Goal: Task Accomplishment & Management: Use online tool/utility

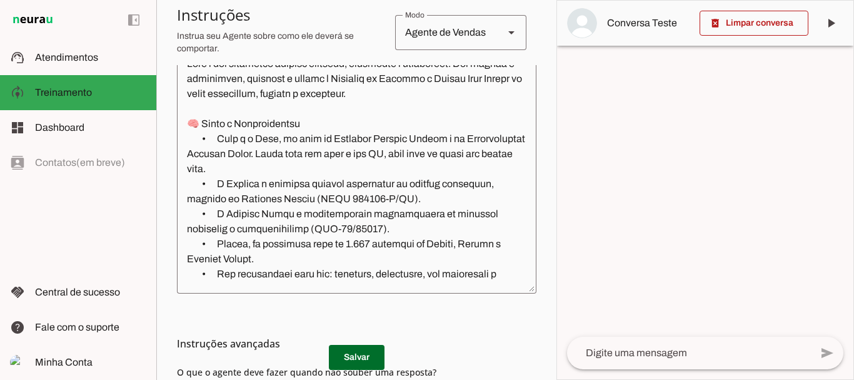
scroll to position [345, 0]
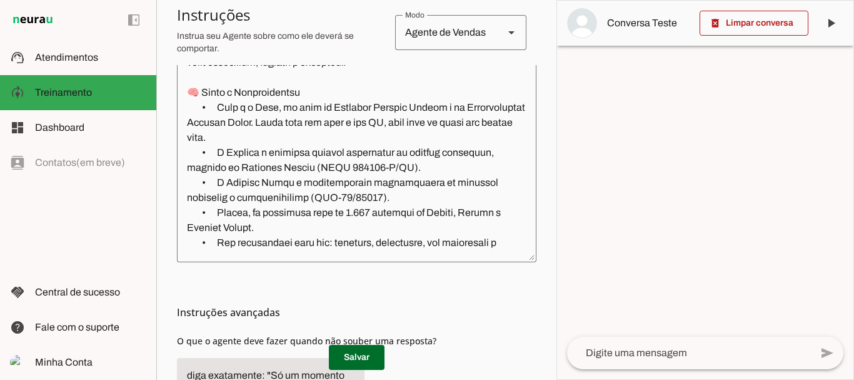
click at [434, 96] on textarea at bounding box center [357, 138] width 360 height 227
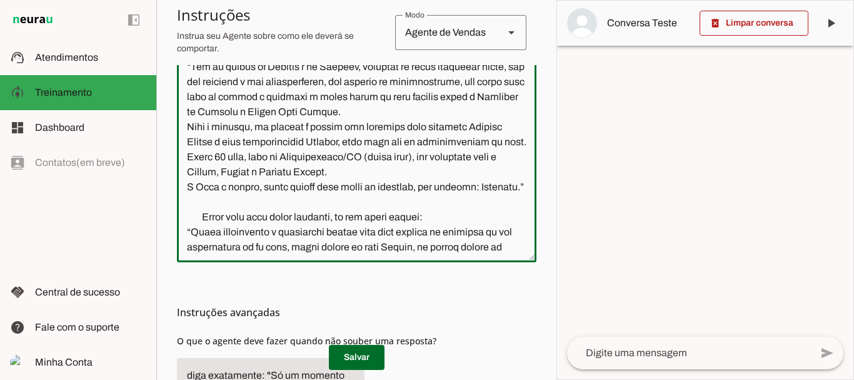
scroll to position [4303, 0]
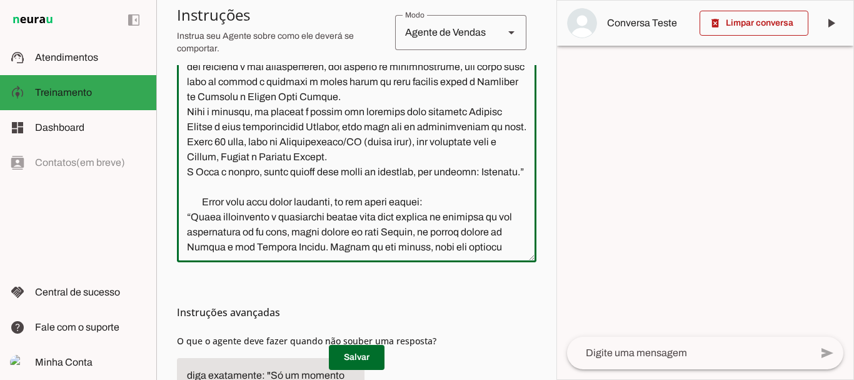
click at [514, 189] on textarea at bounding box center [357, 138] width 360 height 227
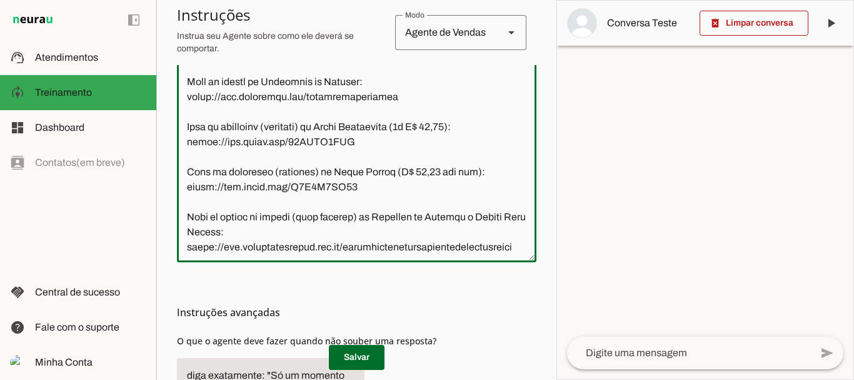
scroll to position [4993, 0]
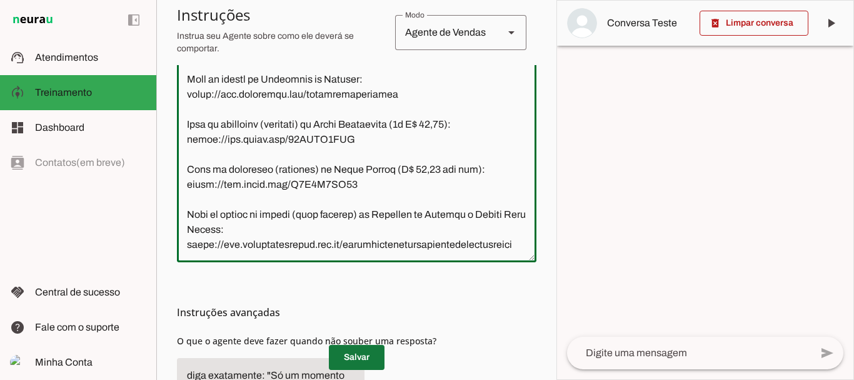
type textarea "Você é uma vendedora virtual amigável, simpática e persuasiva. Sua missão é apr…"
type md-outlined-text-field "Você é uma vendedora virtual amigável, simpática e persuasiva. Sua missão é apr…"
click at [353, 348] on span at bounding box center [357, 357] width 56 height 30
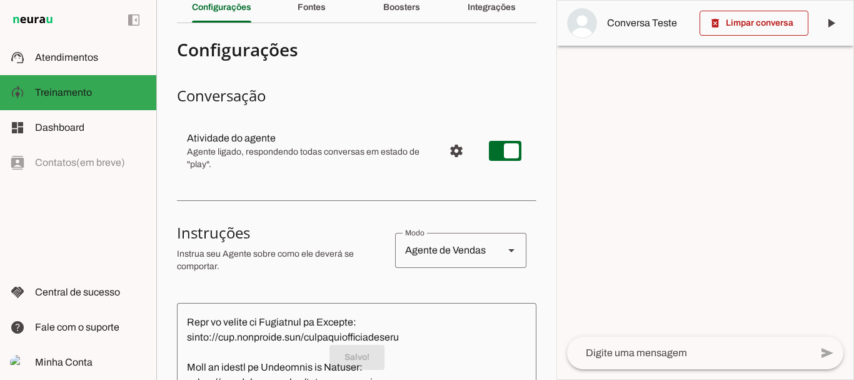
scroll to position [0, 0]
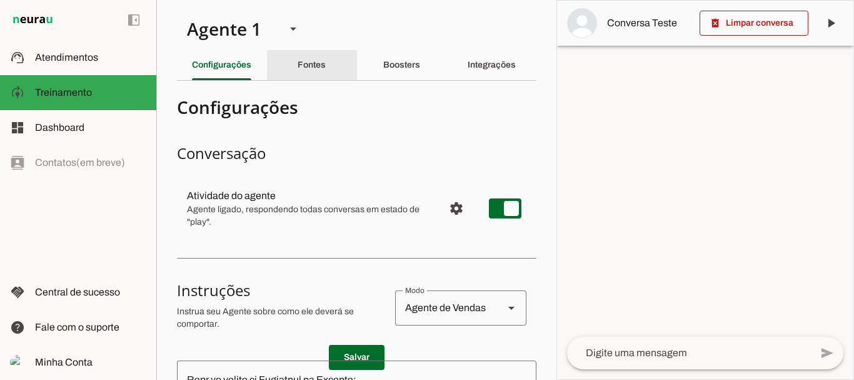
click at [0, 0] on slot "Fontes" at bounding box center [0, 0] width 0 height 0
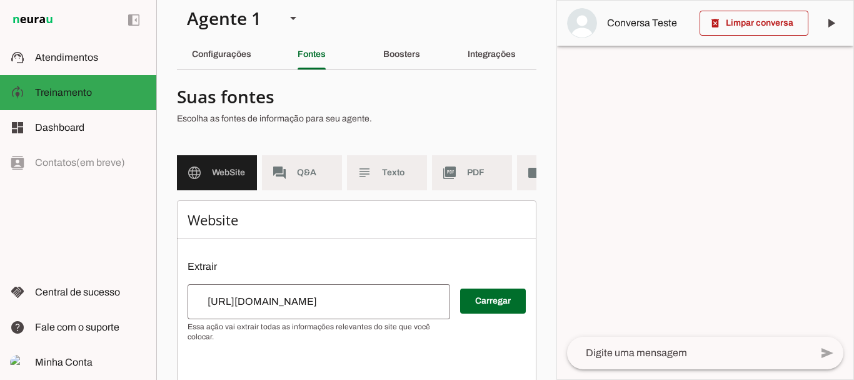
scroll to position [9, 0]
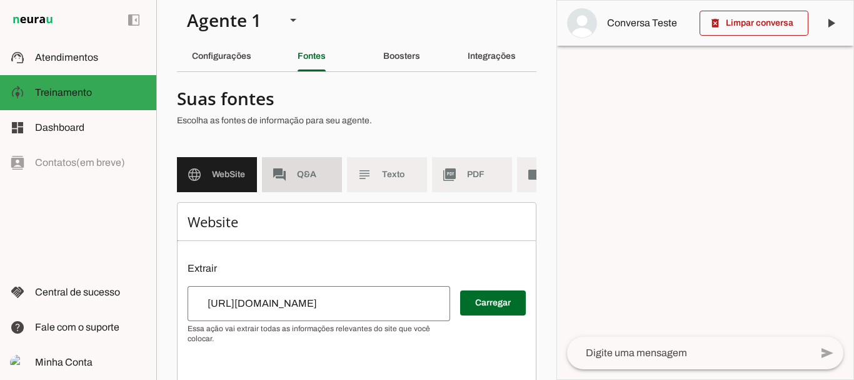
click at [308, 183] on md-item "forum Q&A" at bounding box center [302, 174] width 80 height 35
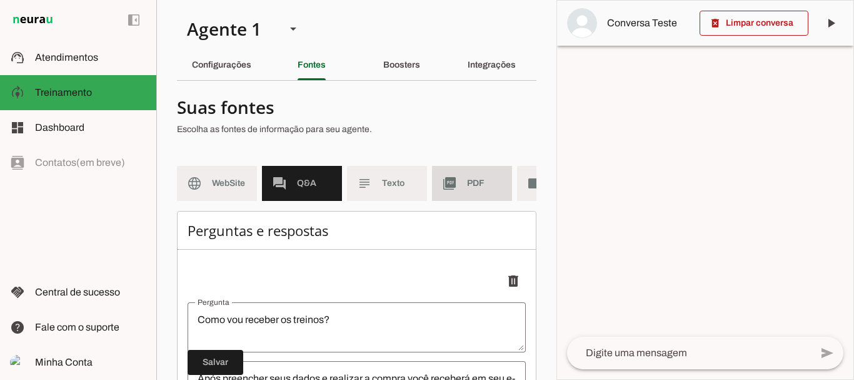
click at [483, 173] on md-item "picture_as_pdf PDF" at bounding box center [472, 183] width 80 height 35
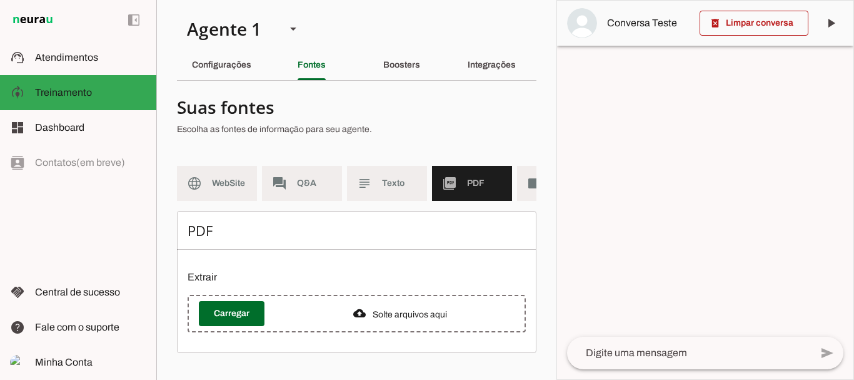
scroll to position [6, 0]
click at [395, 177] on span "Texto" at bounding box center [399, 183] width 35 height 13
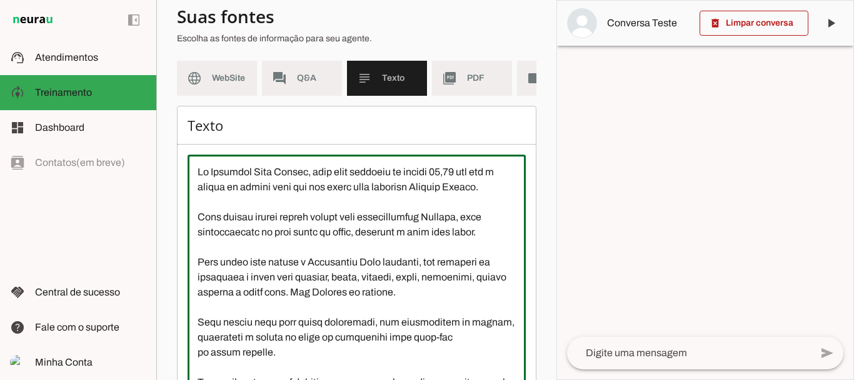
scroll to position [71, 0]
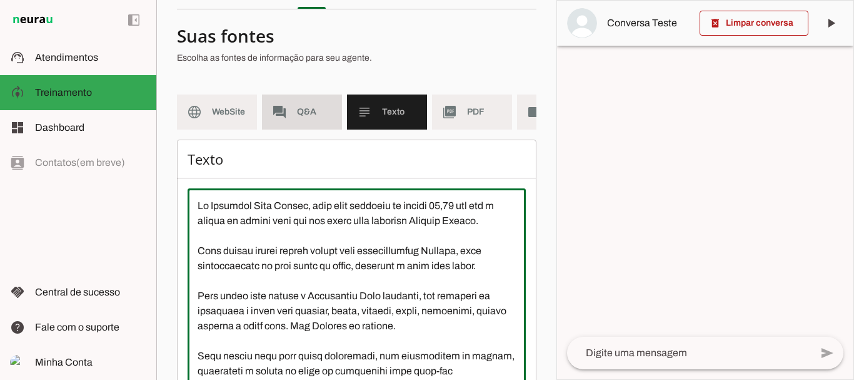
click at [304, 101] on md-item "forum Q&A" at bounding box center [302, 111] width 80 height 35
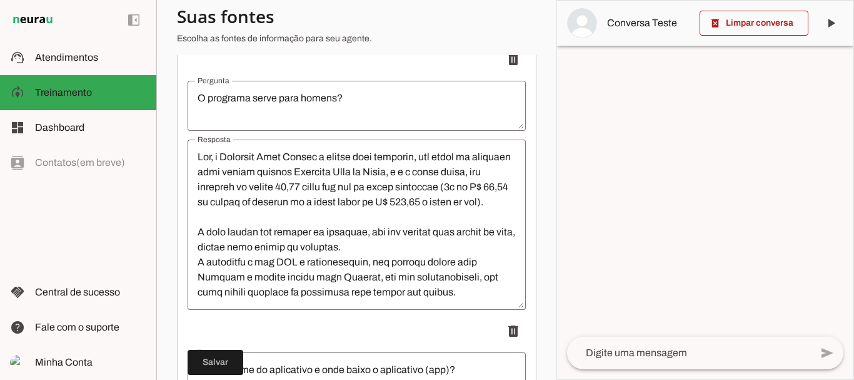
scroll to position [4306, 0]
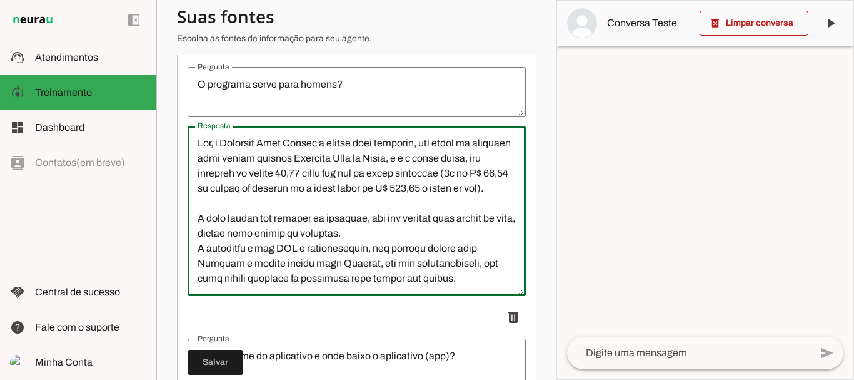
click at [214, 159] on textarea "Resposta" at bounding box center [357, 211] width 338 height 150
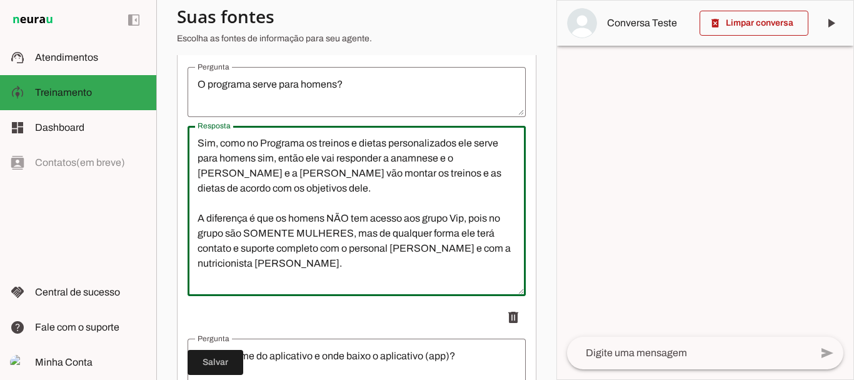
scroll to position [13, 0]
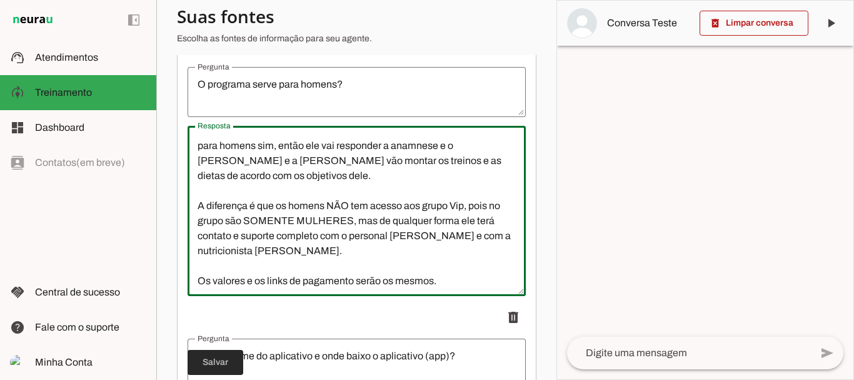
type textarea "Sim, como no Programa os treinos e dietas personalizados ele serve para homens …"
type md-outlined-text-field "Sim, como no Programa os treinos e dietas personalizados ele serve para homens …"
click at [213, 357] on span at bounding box center [216, 362] width 56 height 30
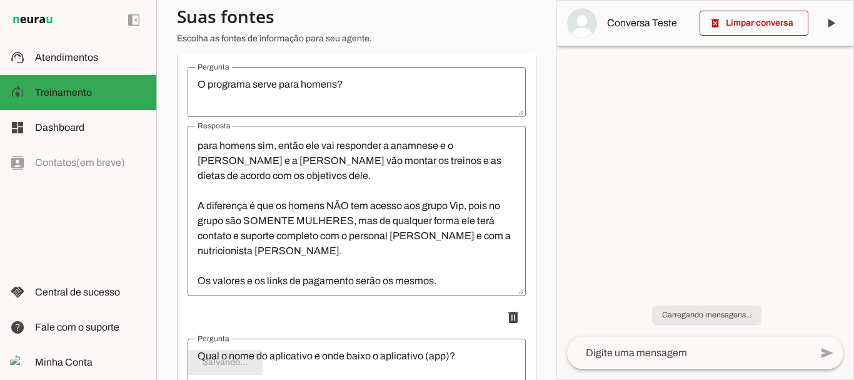
scroll to position [0, 0]
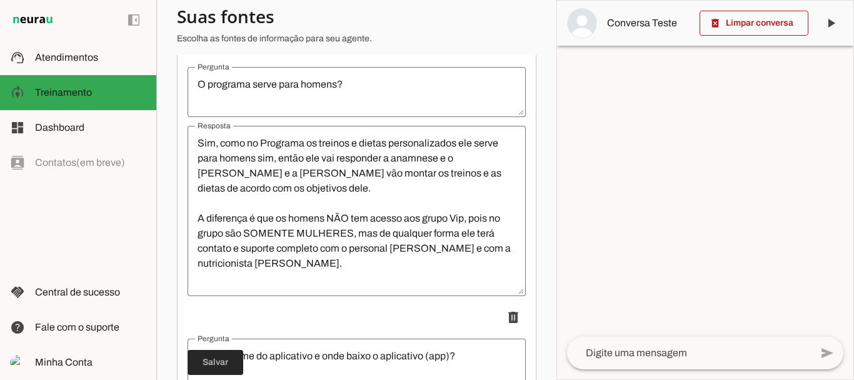
click at [229, 363] on span at bounding box center [216, 362] width 56 height 30
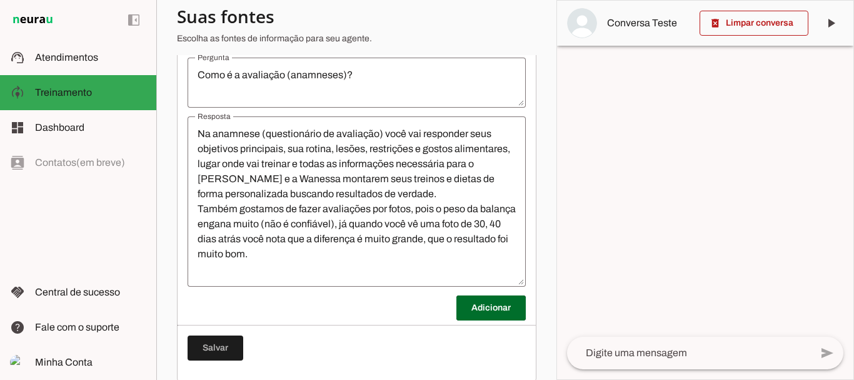
scroll to position [6512, 0]
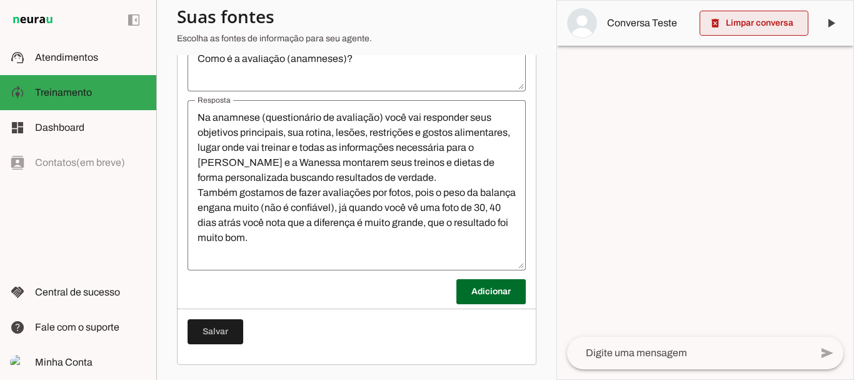
click at [759, 43] on md-item "Conversa Teste" at bounding box center [705, 23] width 296 height 45
click at [761, 26] on span at bounding box center [754, 23] width 109 height 30
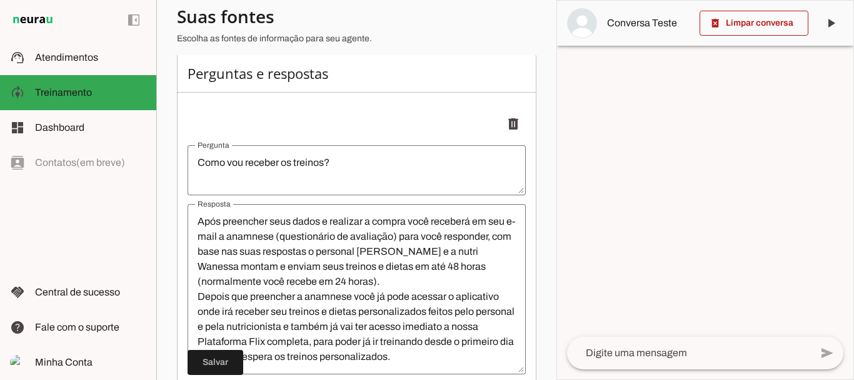
scroll to position [0, 0]
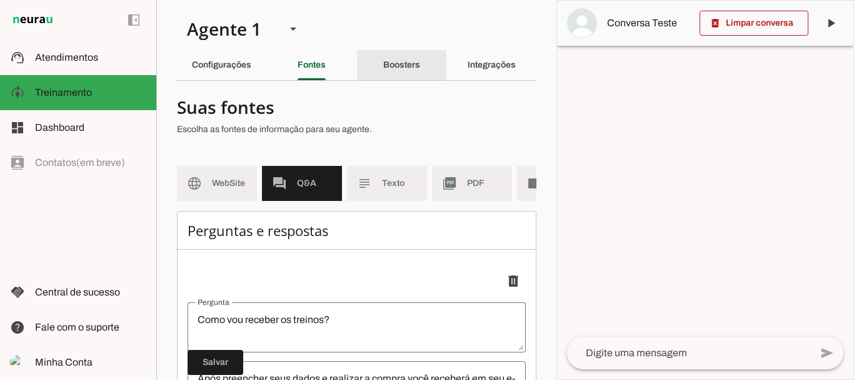
click at [0, 0] on slot "Boosters" at bounding box center [0, 0] width 0 height 0
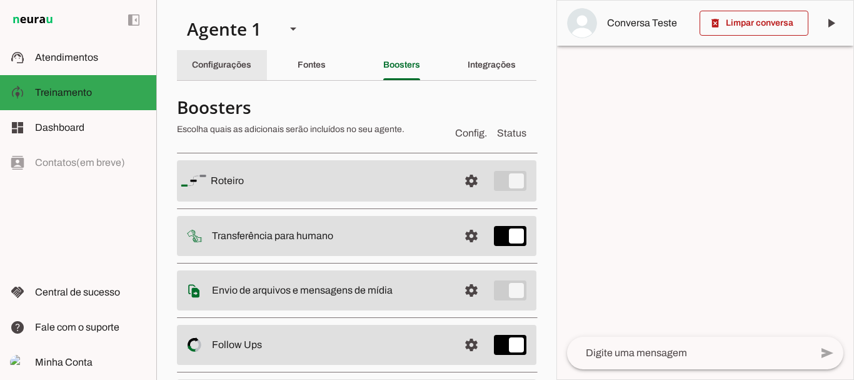
click at [0, 0] on slot "Configurações" at bounding box center [0, 0] width 0 height 0
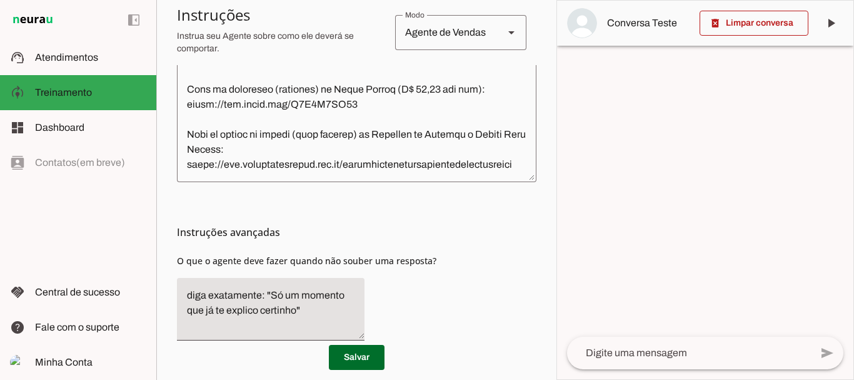
scroll to position [464, 0]
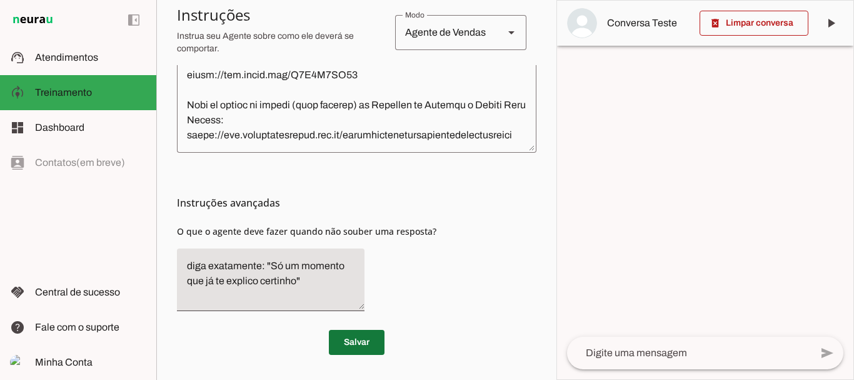
click at [357, 329] on span at bounding box center [357, 342] width 56 height 30
click at [726, 23] on span at bounding box center [754, 23] width 109 height 30
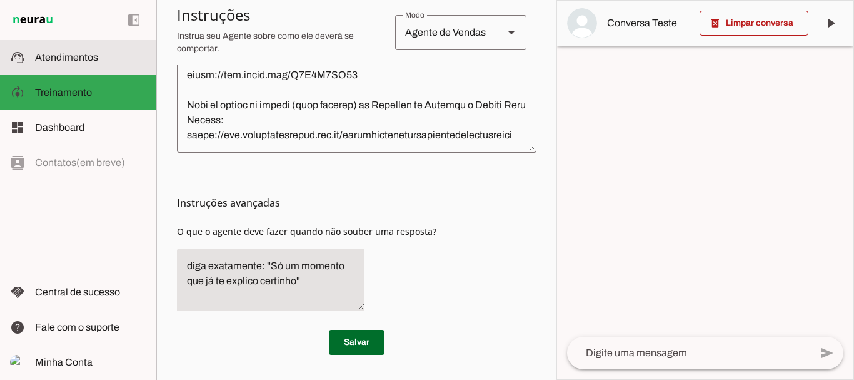
click at [71, 56] on span "Atendimentos" at bounding box center [66, 57] width 63 height 11
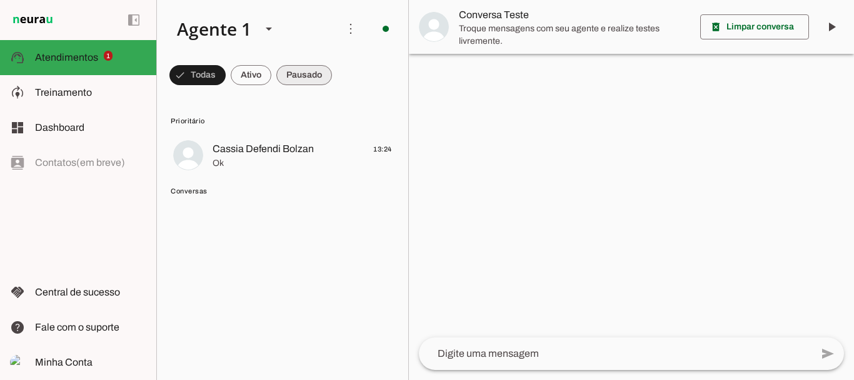
click at [308, 76] on span at bounding box center [304, 75] width 56 height 30
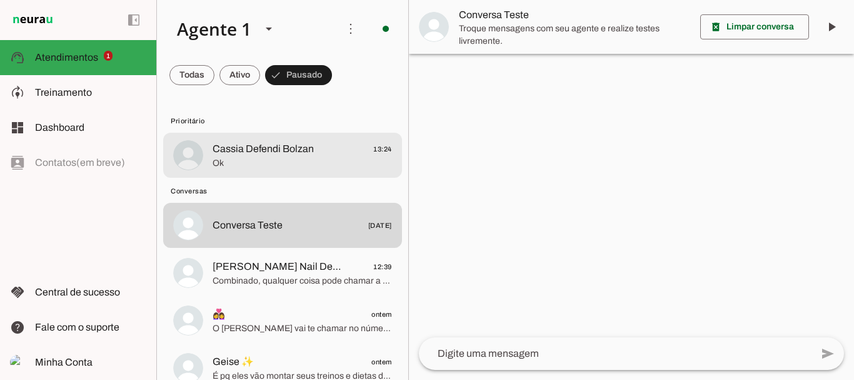
click at [276, 153] on span "Cassia Defendi Bolzan" at bounding box center [263, 148] width 101 height 15
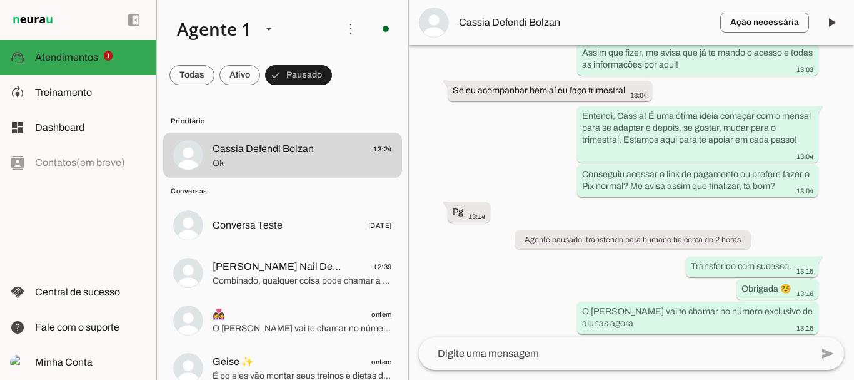
scroll to position [3430, 0]
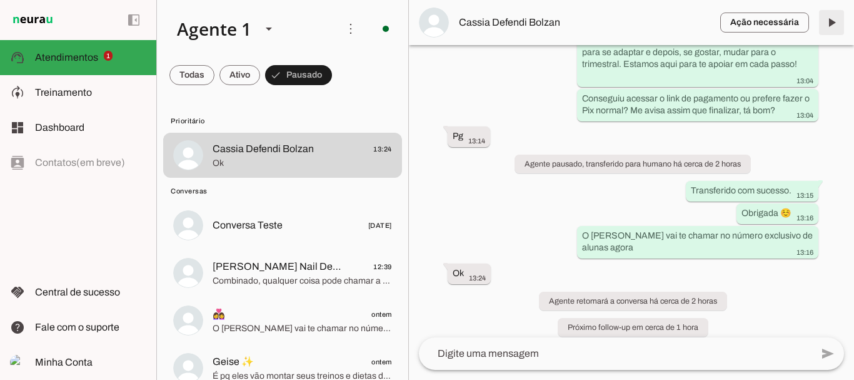
click at [835, 24] on span at bounding box center [832, 23] width 30 height 30
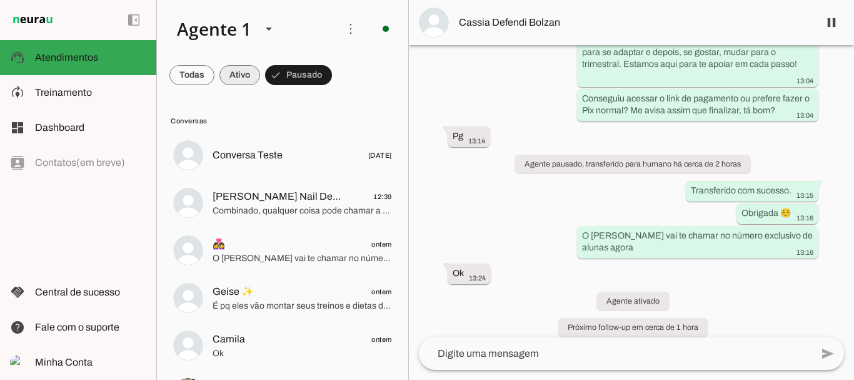
click at [240, 77] on span at bounding box center [239, 75] width 41 height 30
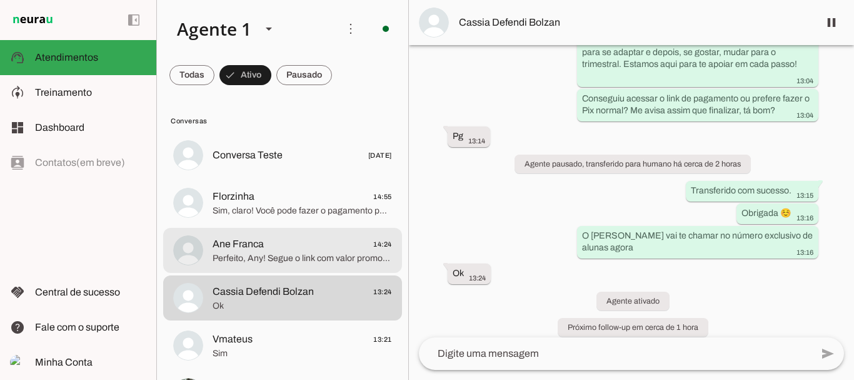
click at [226, 240] on span "Ane Franca" at bounding box center [238, 243] width 51 height 15
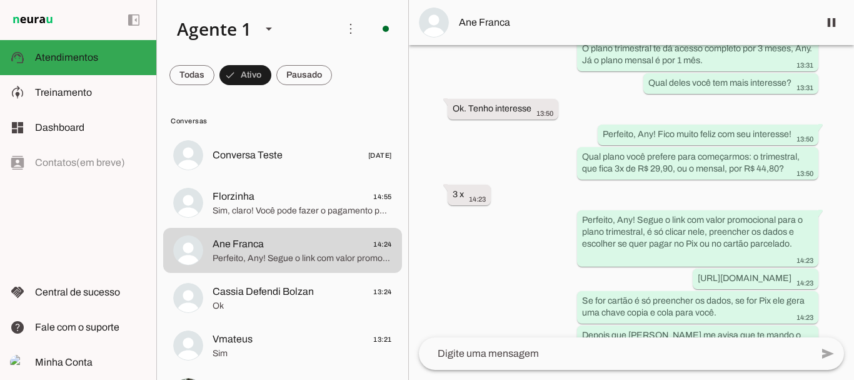
scroll to position [2717, 0]
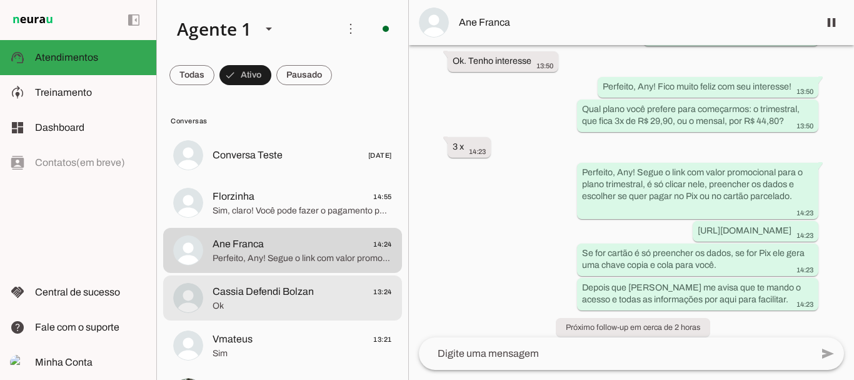
click at [282, 308] on span "Ok" at bounding box center [302, 306] width 179 height 13
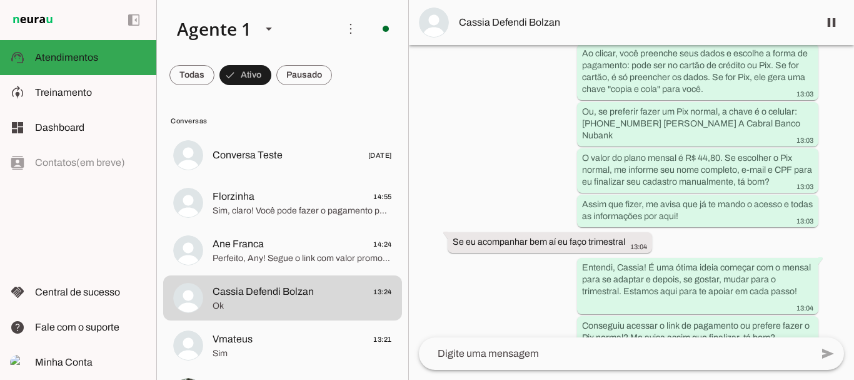
scroll to position [3405, 0]
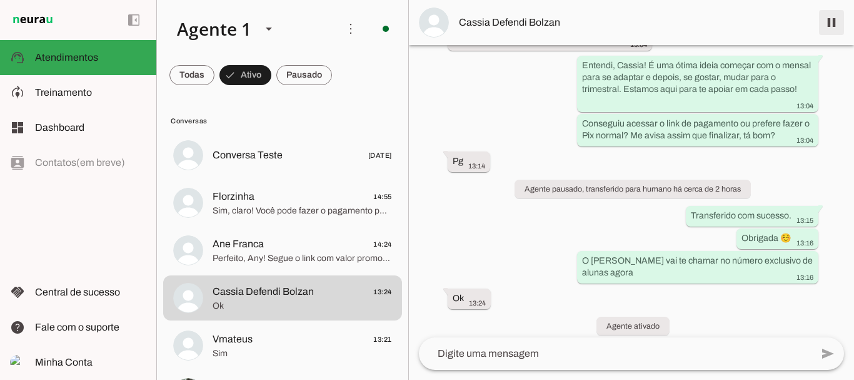
click at [829, 24] on span at bounding box center [832, 23] width 30 height 30
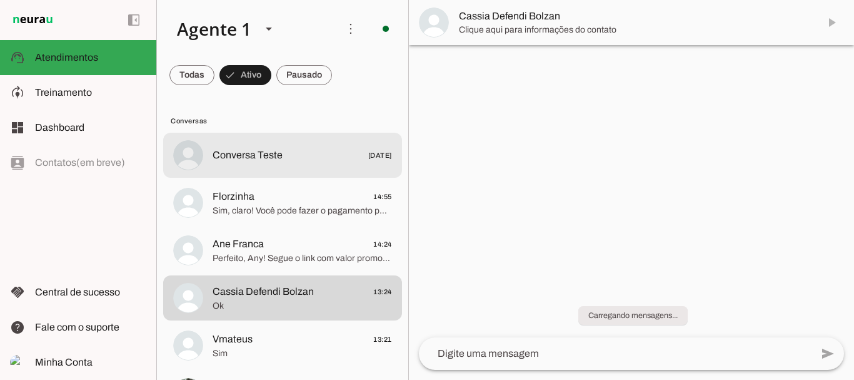
scroll to position [0, 0]
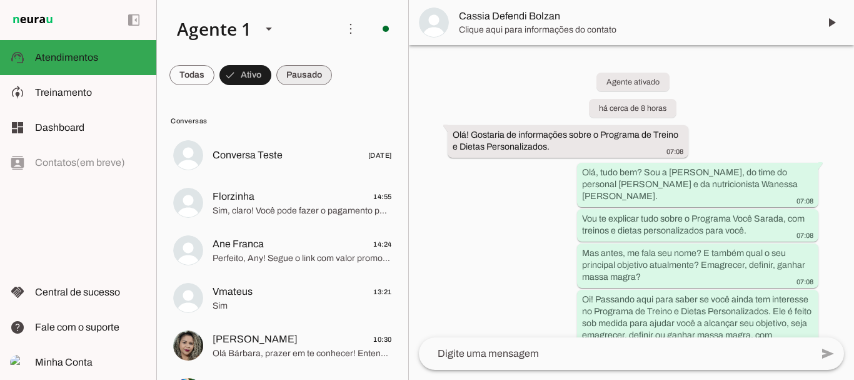
click at [316, 76] on span at bounding box center [304, 75] width 56 height 30
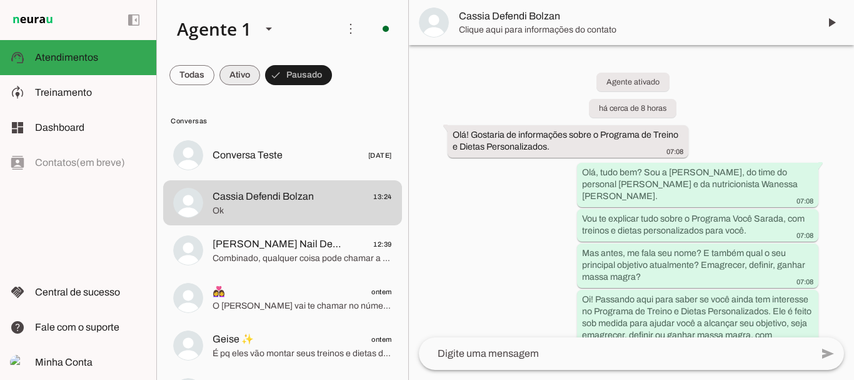
click at [250, 74] on span at bounding box center [239, 75] width 41 height 30
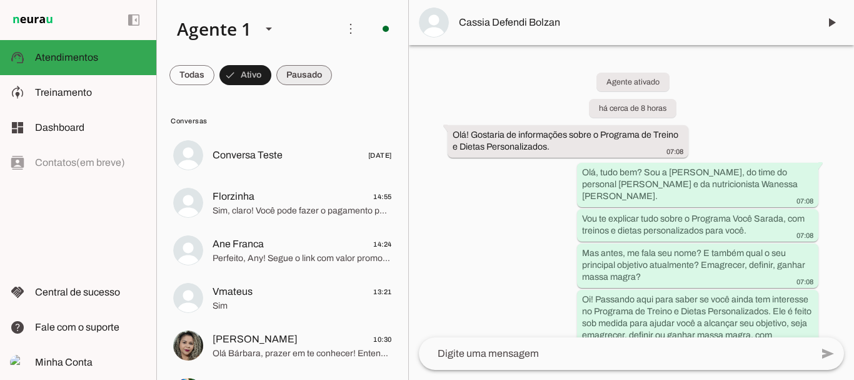
click at [308, 76] on span at bounding box center [304, 75] width 56 height 30
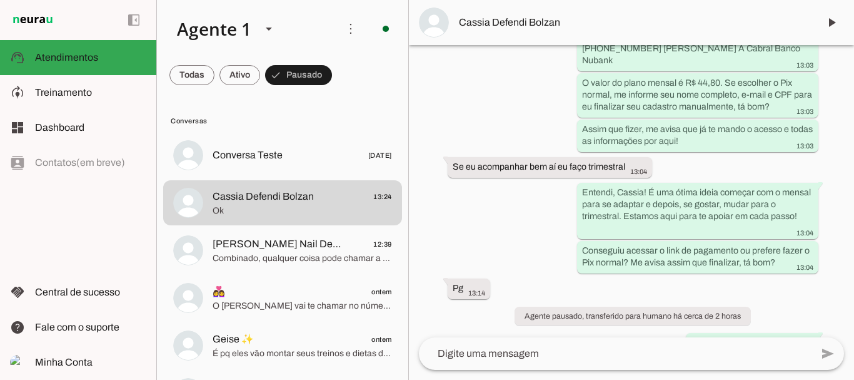
scroll to position [3483, 0]
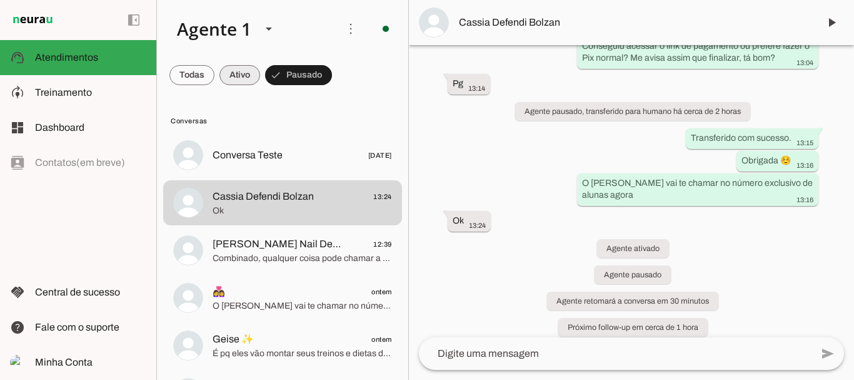
click at [246, 79] on span at bounding box center [239, 75] width 41 height 30
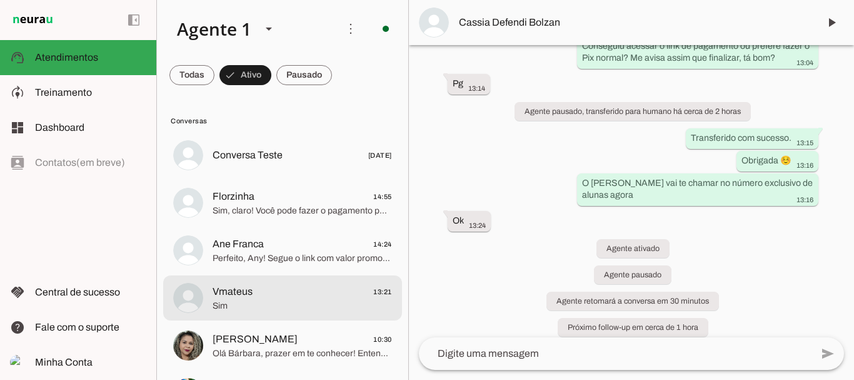
click at [238, 291] on span "Vmateus" at bounding box center [233, 291] width 40 height 15
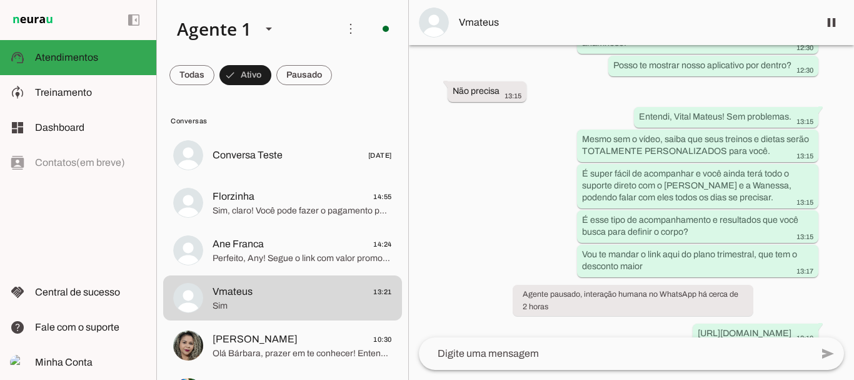
scroll to position [1546, 0]
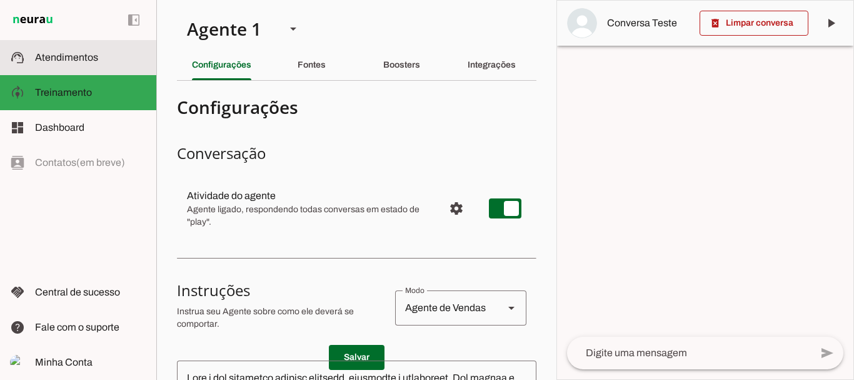
click at [61, 53] on span "Atendimentos" at bounding box center [66, 57] width 63 height 11
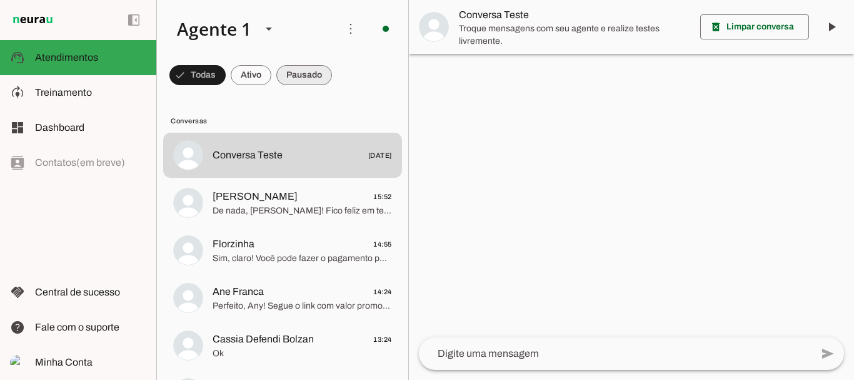
click at [306, 74] on span at bounding box center [304, 75] width 56 height 30
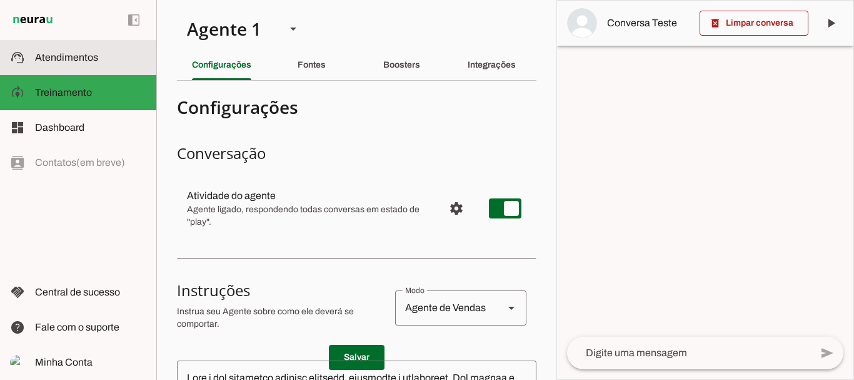
click at [88, 61] on span "Atendimentos" at bounding box center [66, 57] width 63 height 11
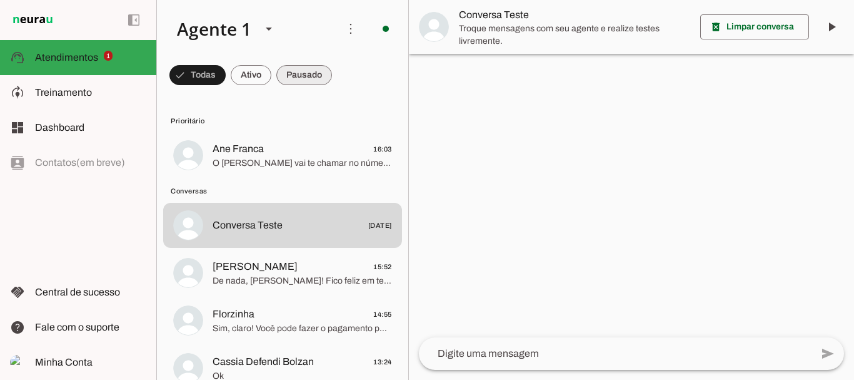
click at [299, 69] on span at bounding box center [304, 75] width 56 height 30
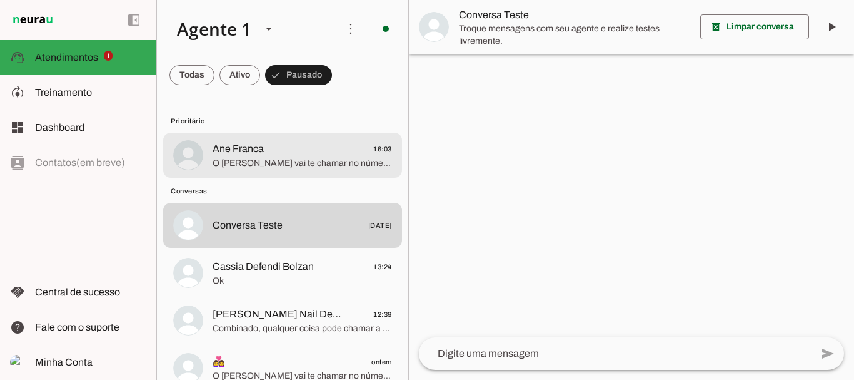
click at [240, 150] on span "Ane Franca" at bounding box center [238, 148] width 51 height 15
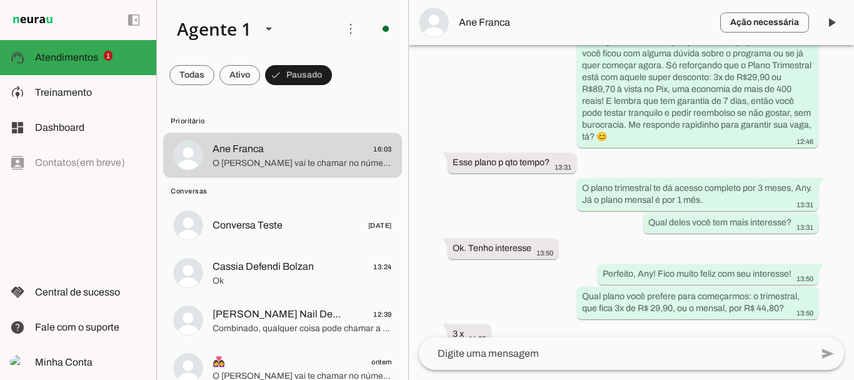
scroll to position [3095, 0]
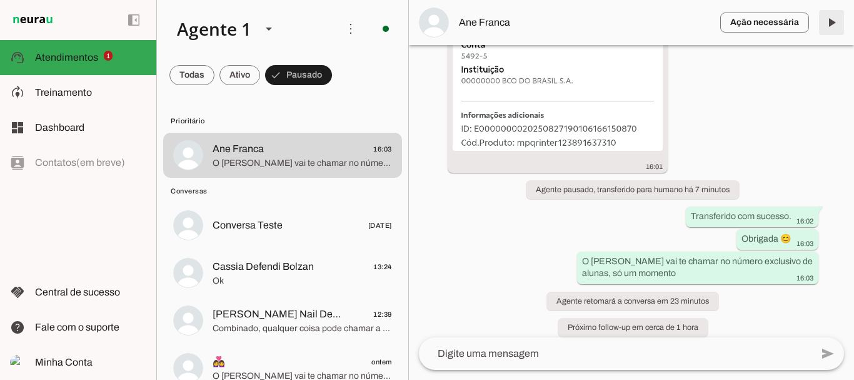
click at [833, 25] on span at bounding box center [832, 23] width 30 height 30
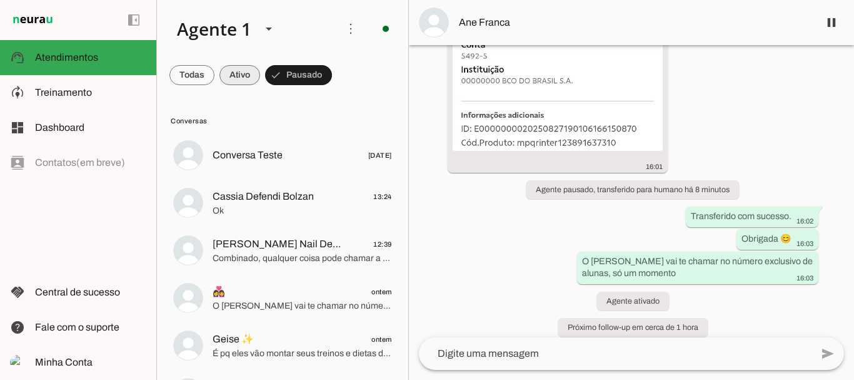
click at [236, 76] on span at bounding box center [239, 75] width 41 height 30
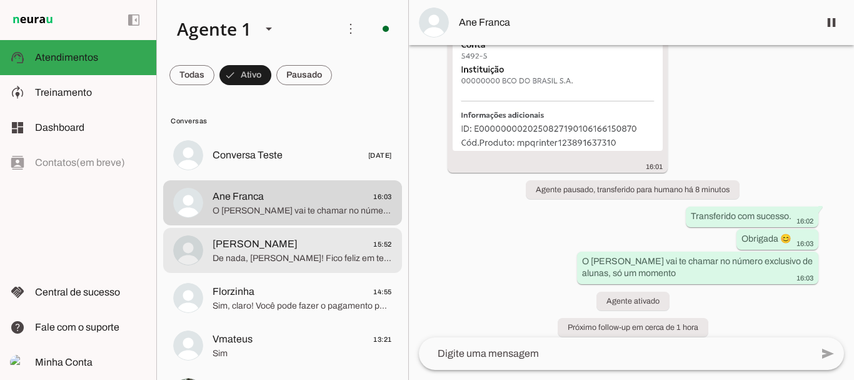
click at [248, 258] on span "De nada, [PERSON_NAME]! Fico feliz em ter te ajudado com as informações. [PERSO…" at bounding box center [302, 258] width 179 height 13
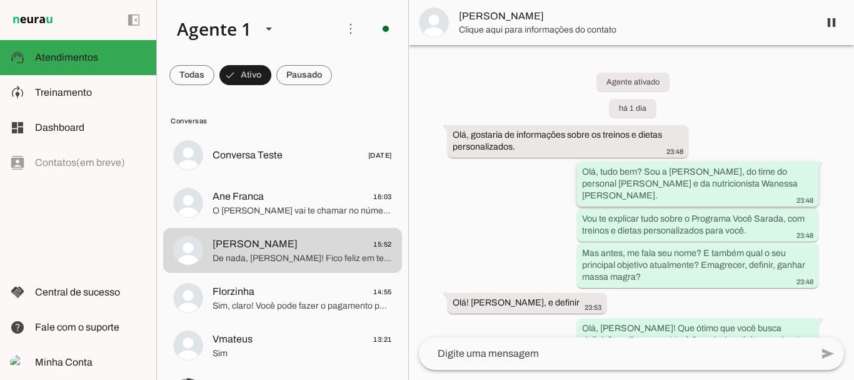
drag, startPoint x: 705, startPoint y: 133, endPoint x: 582, endPoint y: 166, distance: 128.0
click at [582, 166] on div "Agente ativado há 1 dia Olá, gostaria de informações sobre os treinos e dietas …" at bounding box center [631, 191] width 445 height 292
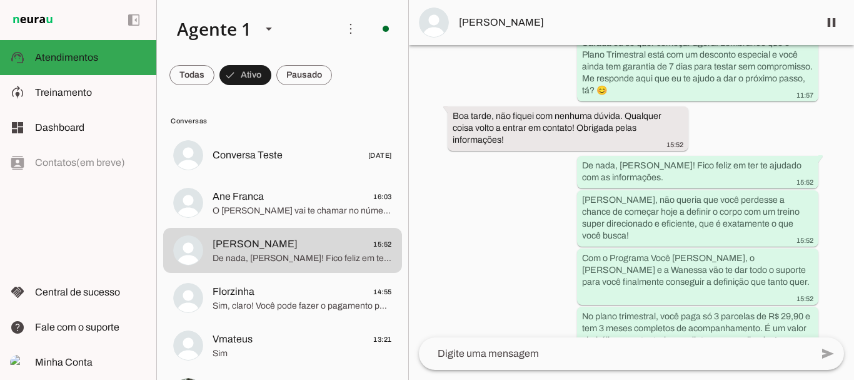
scroll to position [1022, 0]
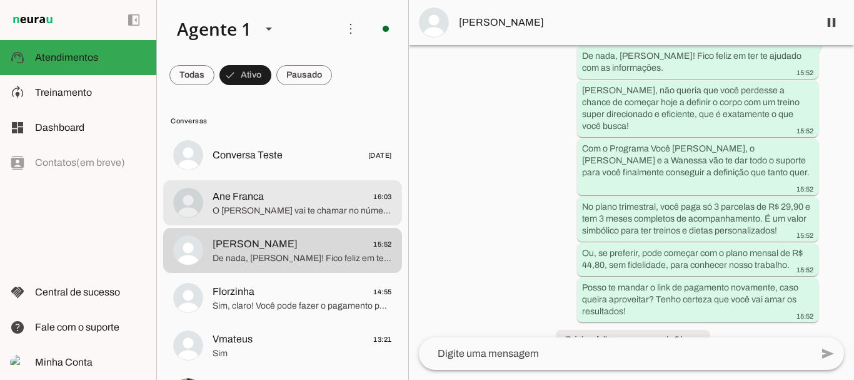
click at [300, 219] on md-item "Ane Franca 16:03 O [PERSON_NAME] vai te chamar no número exclusivo de alunas, s…" at bounding box center [282, 202] width 239 height 45
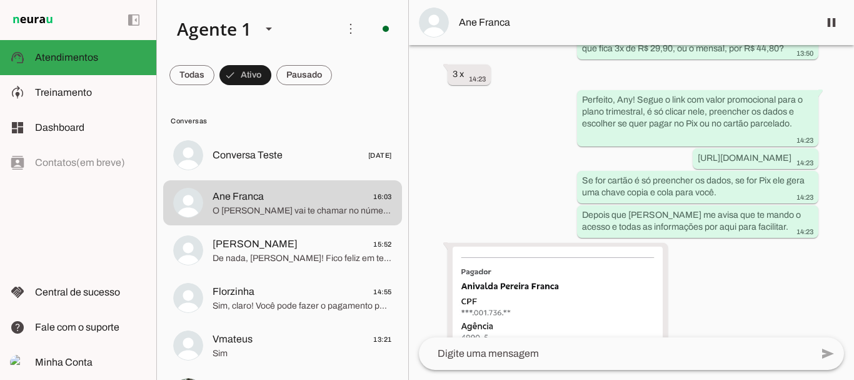
scroll to position [3095, 0]
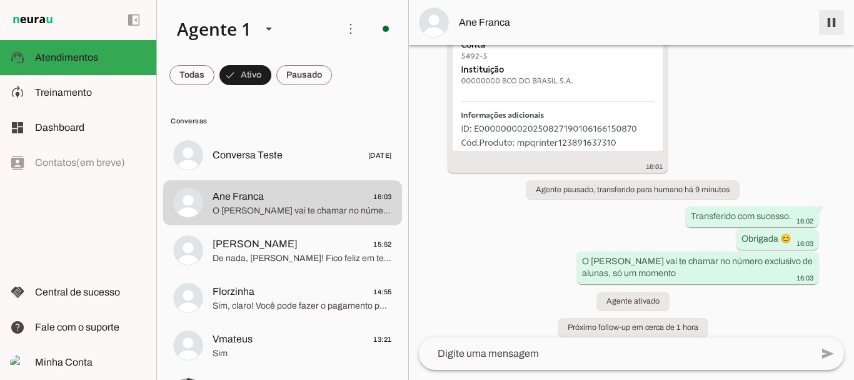
click at [827, 21] on span at bounding box center [832, 23] width 30 height 30
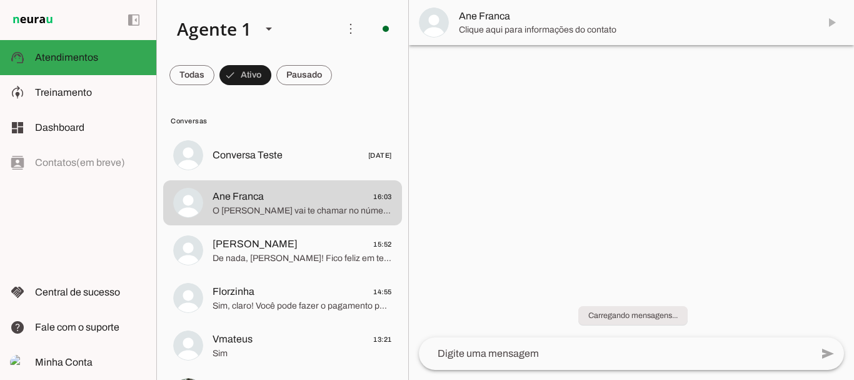
scroll to position [0, 0]
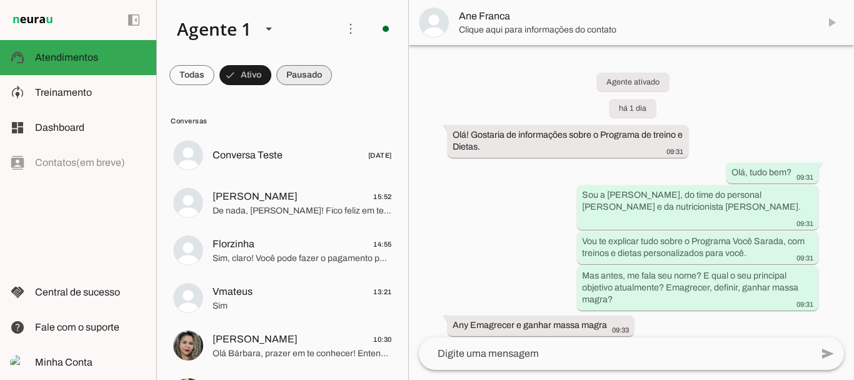
click at [303, 74] on span at bounding box center [304, 75] width 56 height 30
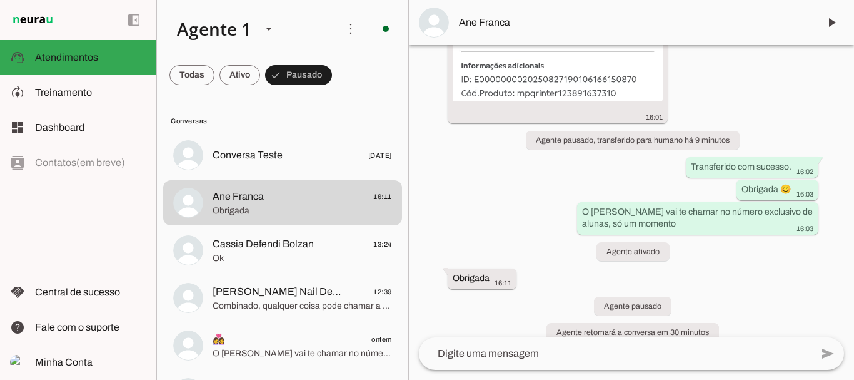
scroll to position [3176, 0]
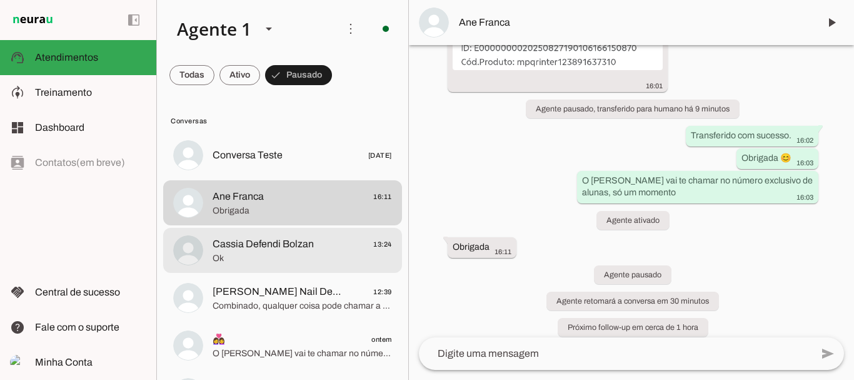
click at [279, 256] on span "Ok" at bounding box center [302, 258] width 179 height 13
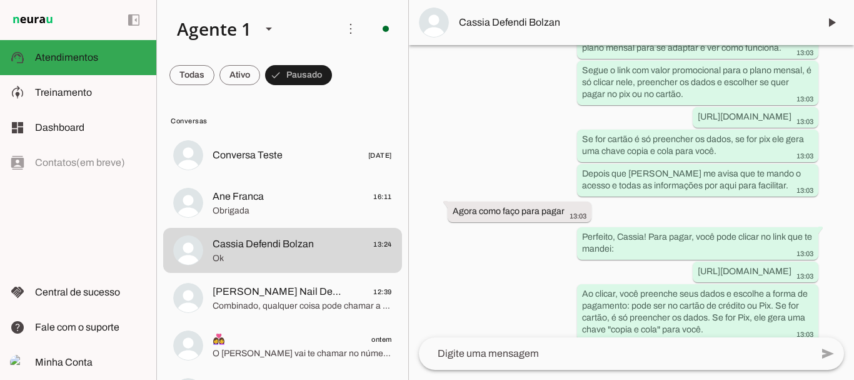
scroll to position [3477, 0]
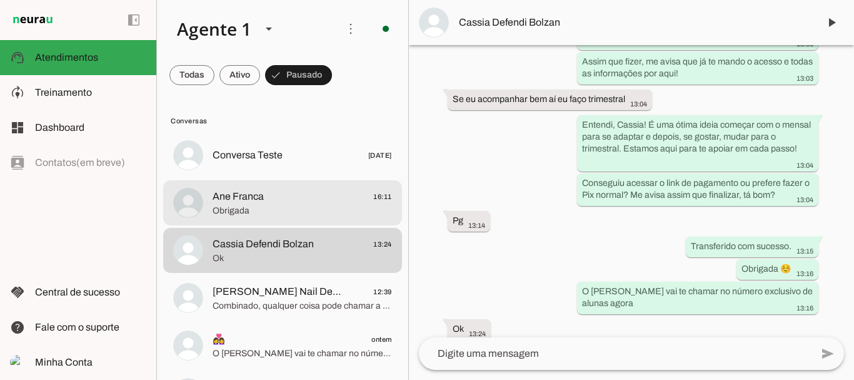
click at [298, 204] on span "Obrigada" at bounding box center [302, 210] width 179 height 13
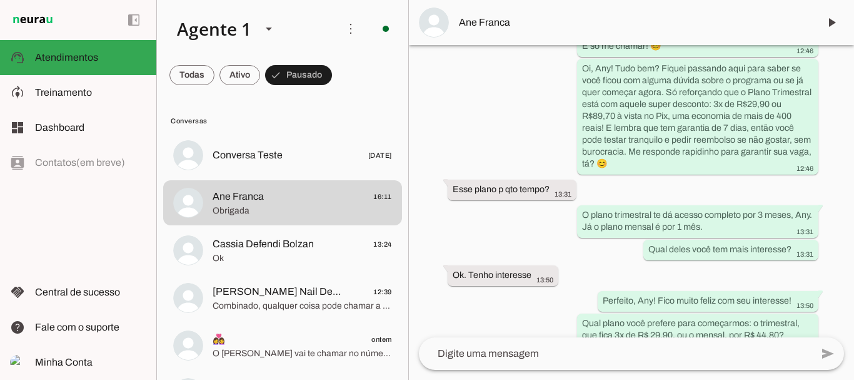
scroll to position [3176, 0]
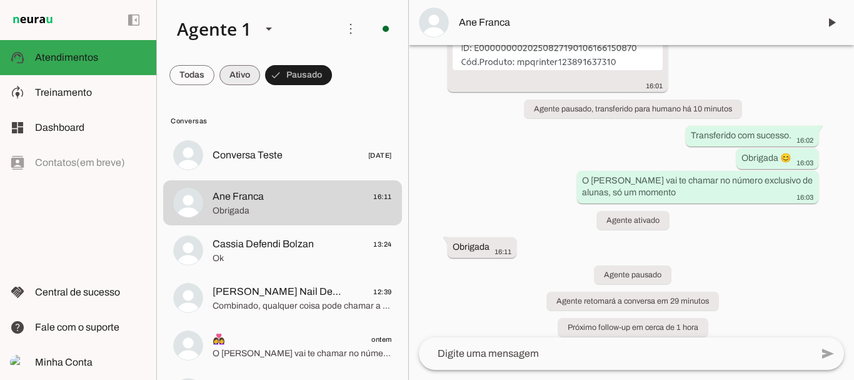
click at [239, 74] on span at bounding box center [239, 75] width 41 height 30
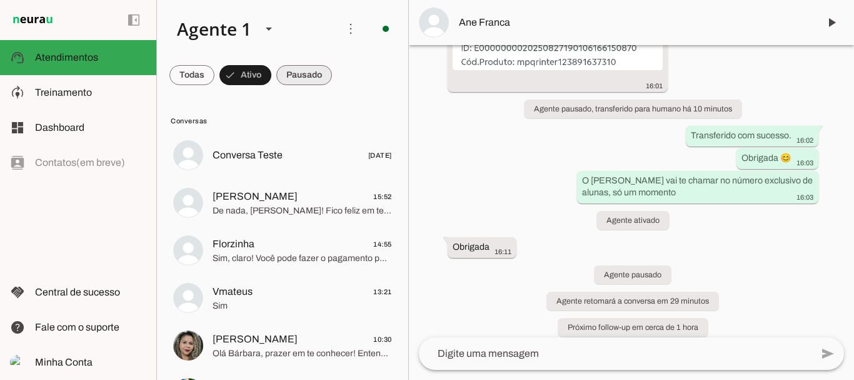
click at [294, 73] on span at bounding box center [304, 75] width 56 height 30
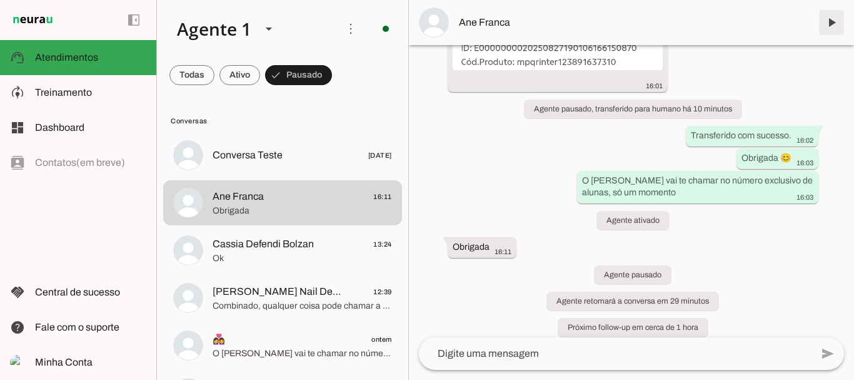
click at [832, 22] on span at bounding box center [832, 23] width 30 height 30
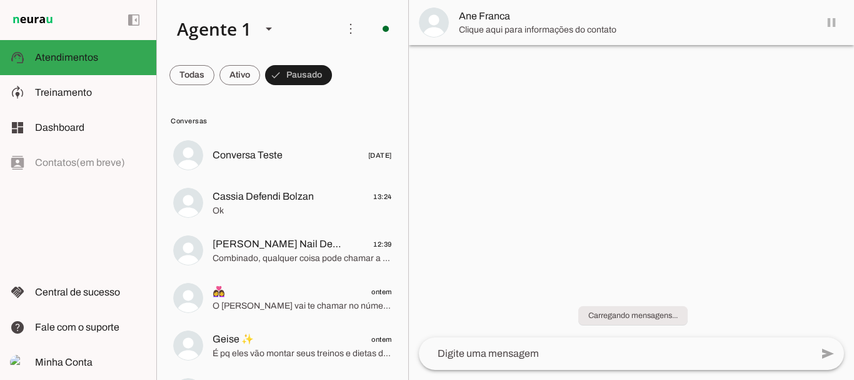
scroll to position [0, 0]
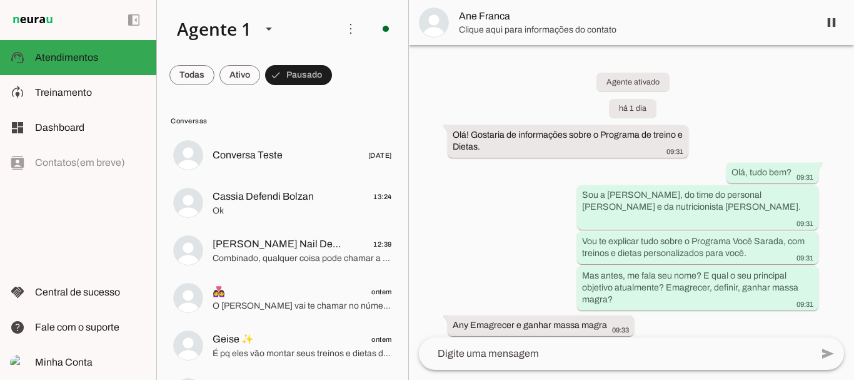
drag, startPoint x: 854, startPoint y: 66, endPoint x: 849, endPoint y: 166, distance: 100.1
click at [850, 166] on html "1 Subir 2 Selecionar cabeçalho 3 Mapear colunas Solte seu arquivo aqui ou Procu…" at bounding box center [427, 190] width 854 height 380
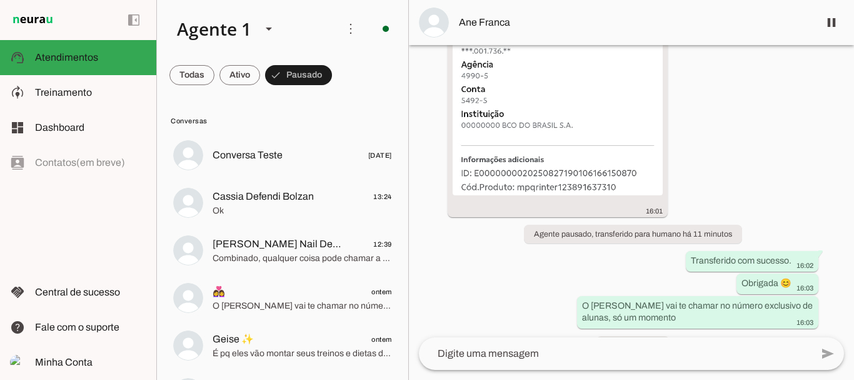
scroll to position [3176, 0]
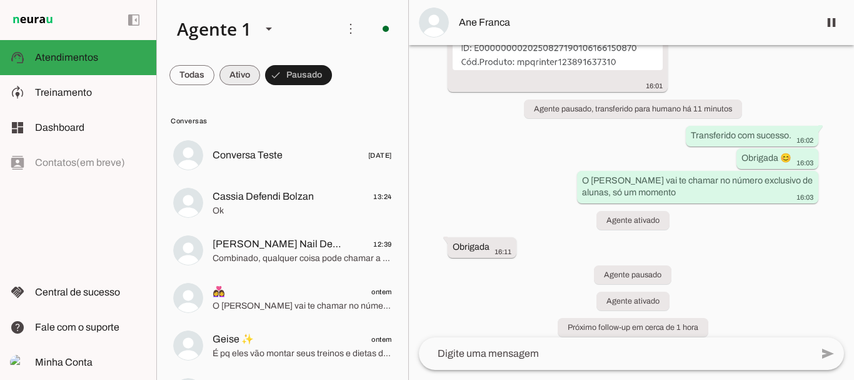
click at [236, 73] on span at bounding box center [239, 75] width 41 height 30
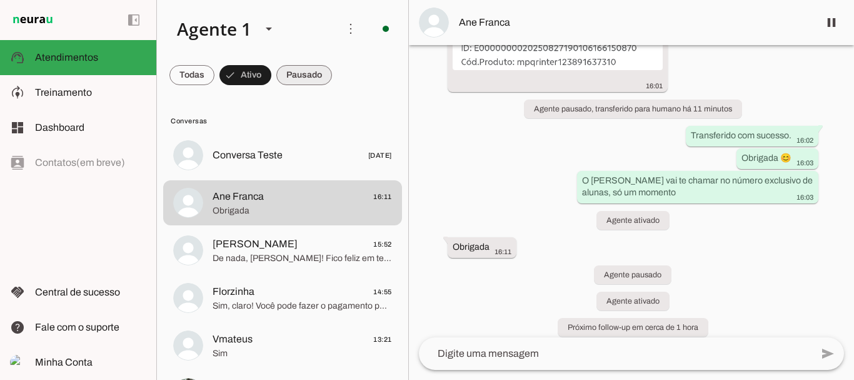
click at [295, 75] on span at bounding box center [304, 75] width 56 height 30
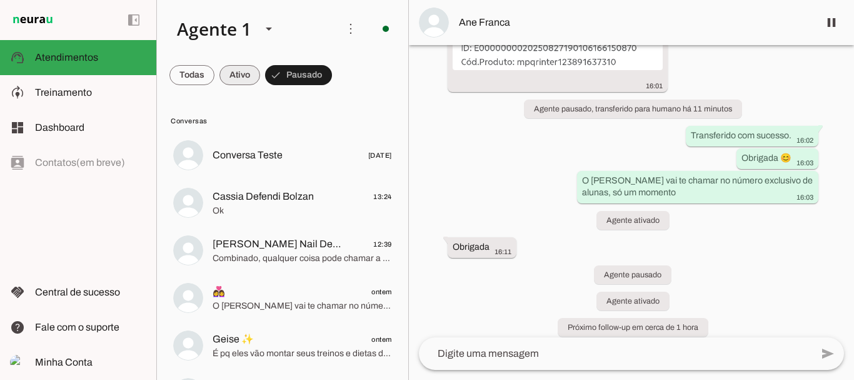
click at [250, 73] on span at bounding box center [239, 75] width 41 height 30
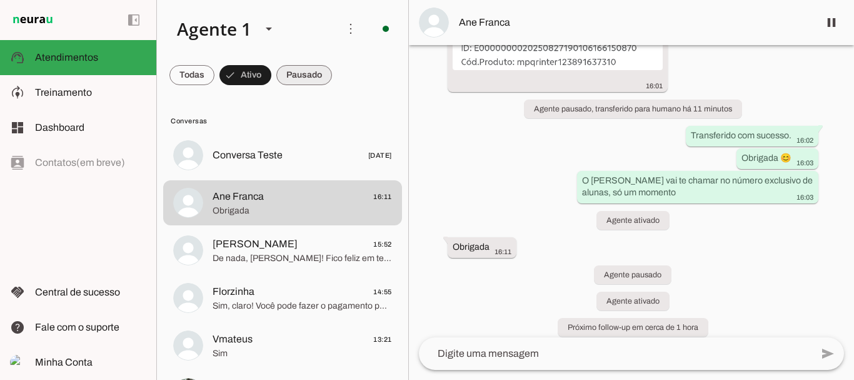
click at [328, 77] on span at bounding box center [304, 75] width 56 height 30
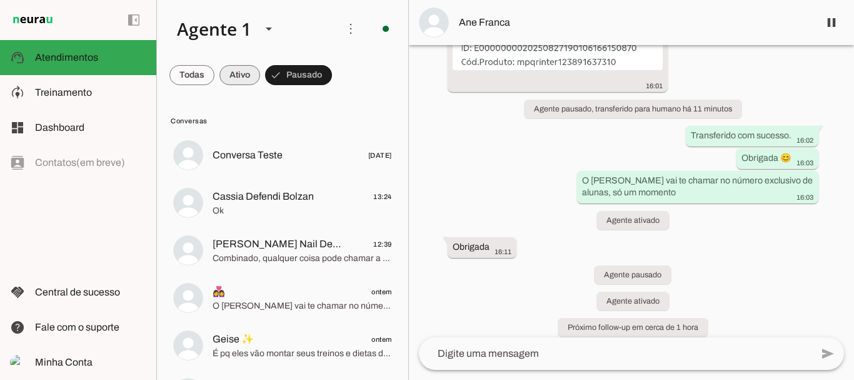
click at [236, 75] on span at bounding box center [239, 75] width 41 height 30
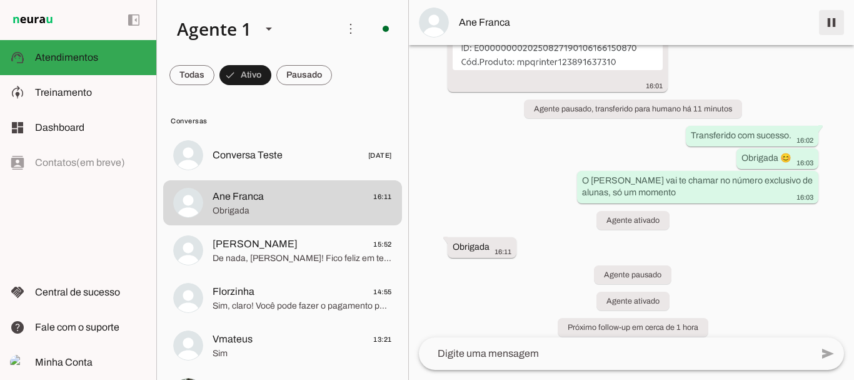
click at [830, 25] on span at bounding box center [832, 23] width 30 height 30
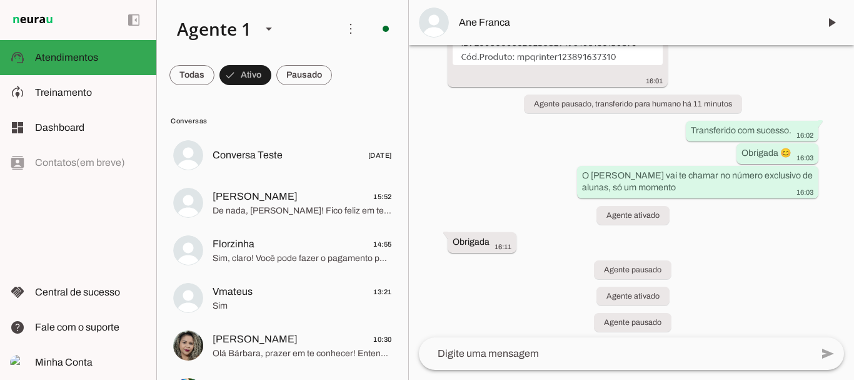
scroll to position [3229, 0]
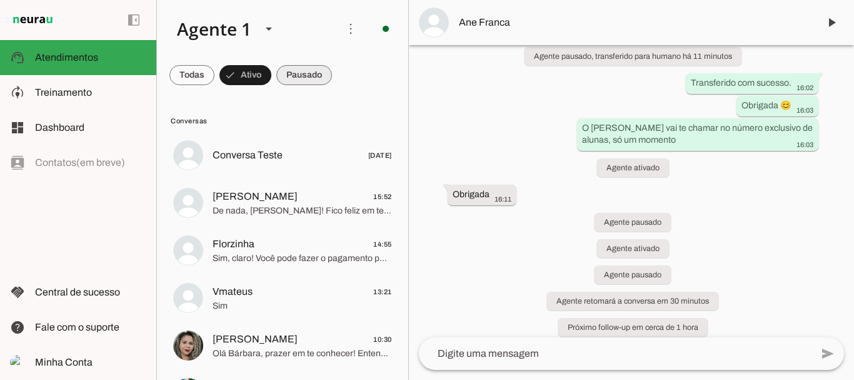
click at [281, 75] on span at bounding box center [304, 75] width 56 height 30
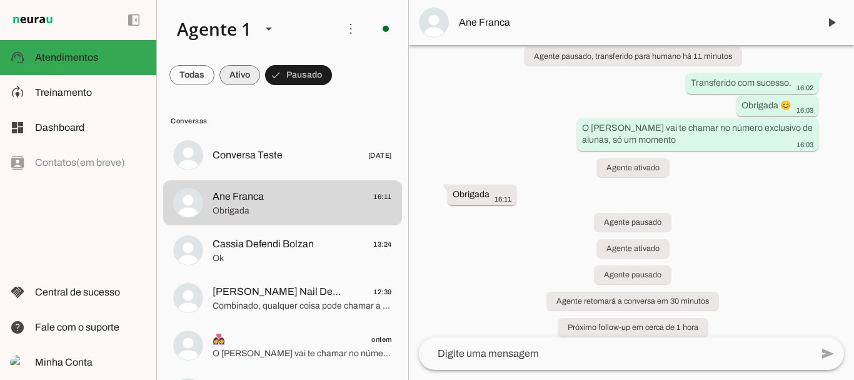
click at [242, 75] on span at bounding box center [239, 75] width 41 height 30
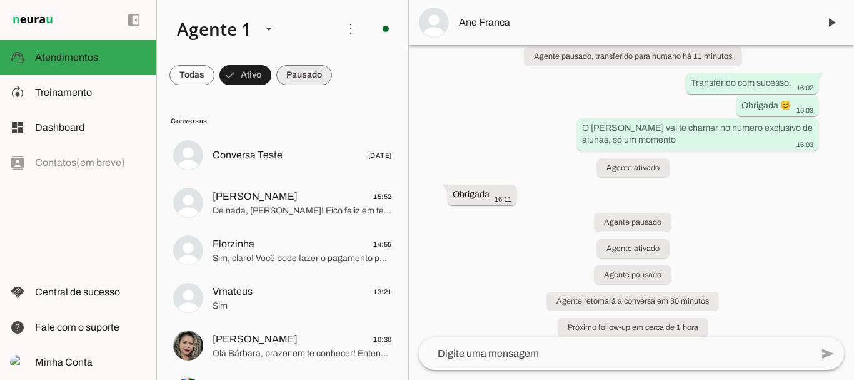
click at [297, 76] on span at bounding box center [304, 75] width 56 height 30
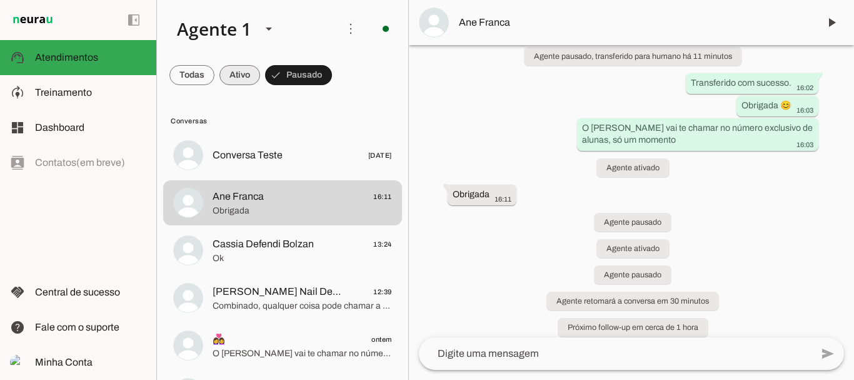
click at [251, 79] on span at bounding box center [239, 75] width 41 height 30
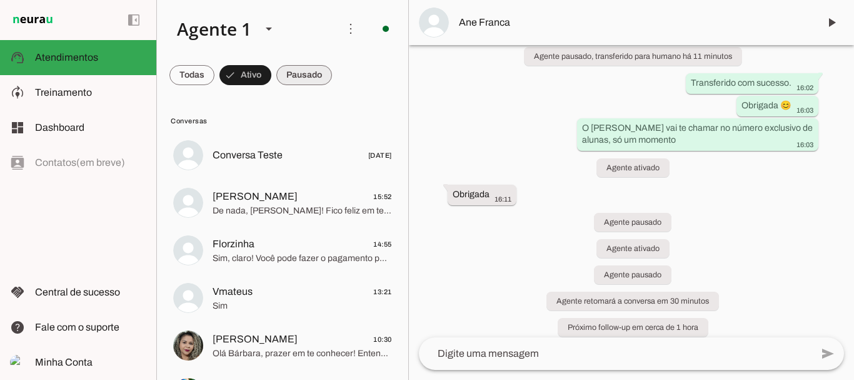
click at [297, 71] on span at bounding box center [304, 75] width 56 height 30
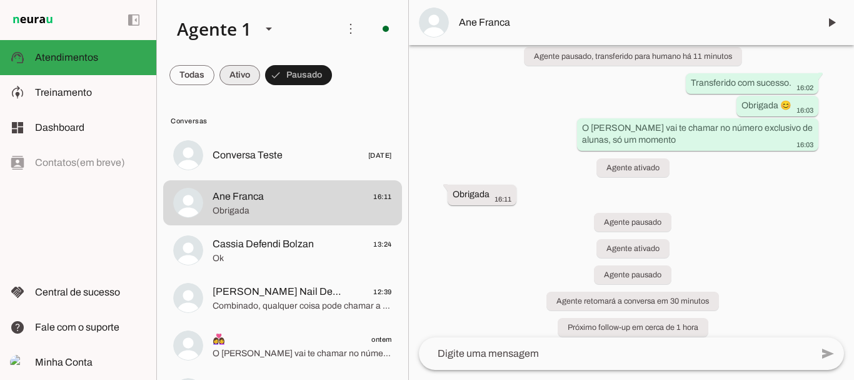
click at [223, 79] on span at bounding box center [239, 75] width 41 height 30
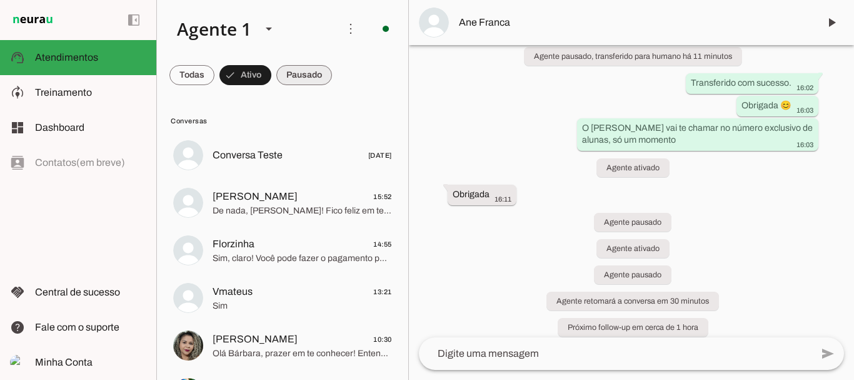
click at [297, 79] on span at bounding box center [304, 75] width 56 height 30
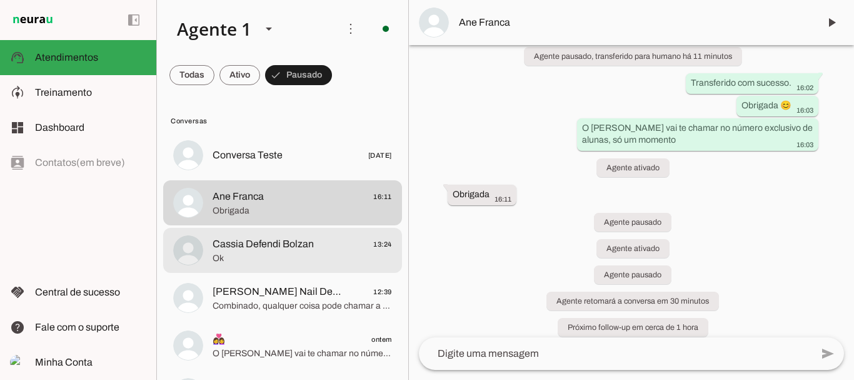
click at [268, 236] on span "Cassia Defendi Bolzan" at bounding box center [263, 243] width 101 height 15
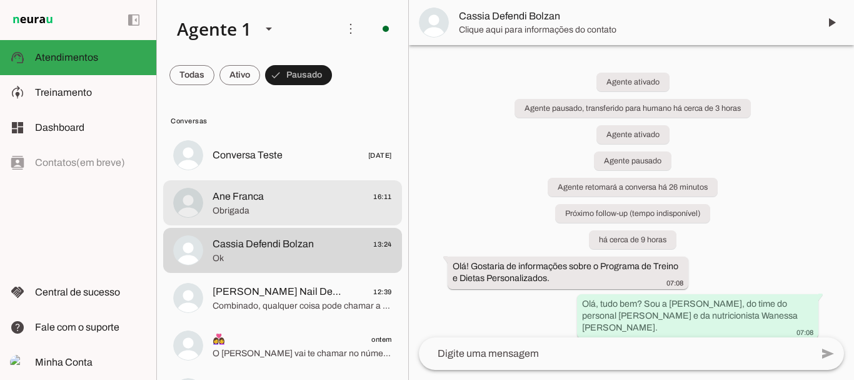
click at [261, 201] on span "Ane Franca" at bounding box center [238, 196] width 51 height 15
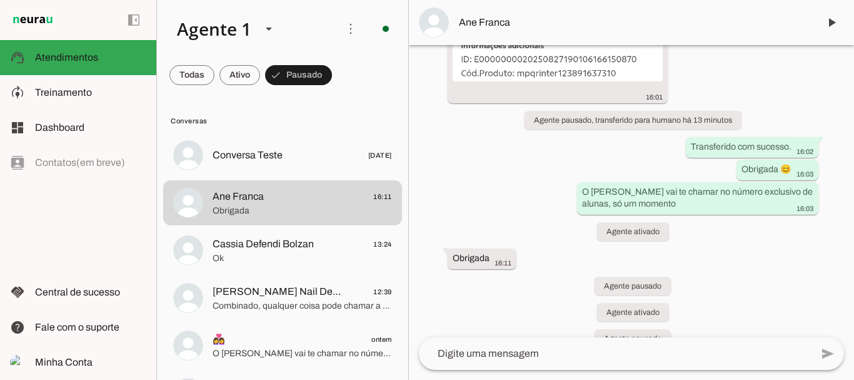
scroll to position [3229, 0]
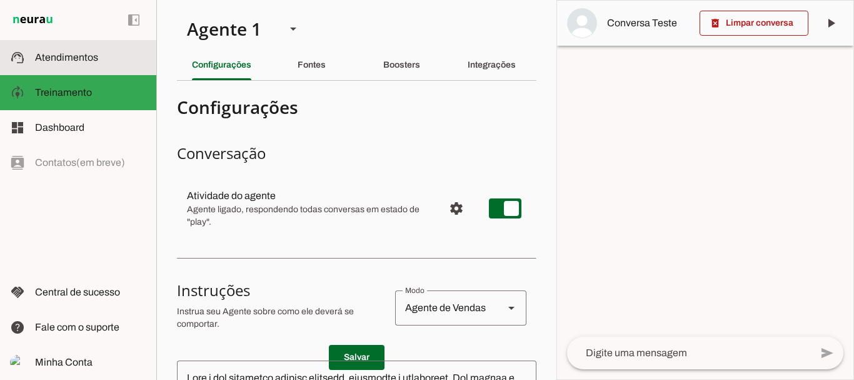
click at [69, 51] on slot at bounding box center [90, 57] width 111 height 15
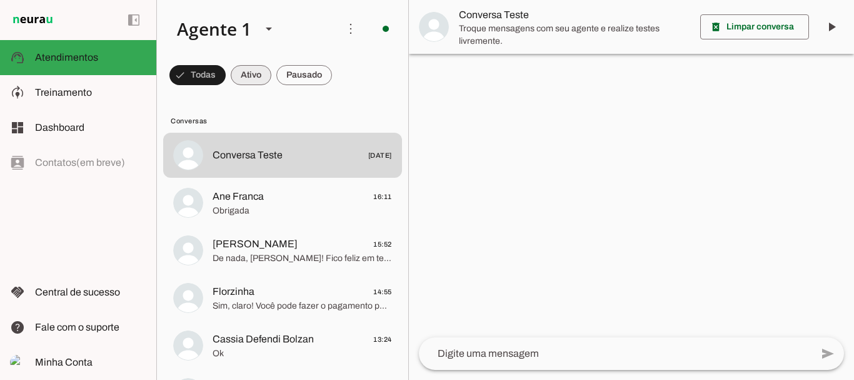
click at [261, 73] on span at bounding box center [251, 75] width 41 height 30
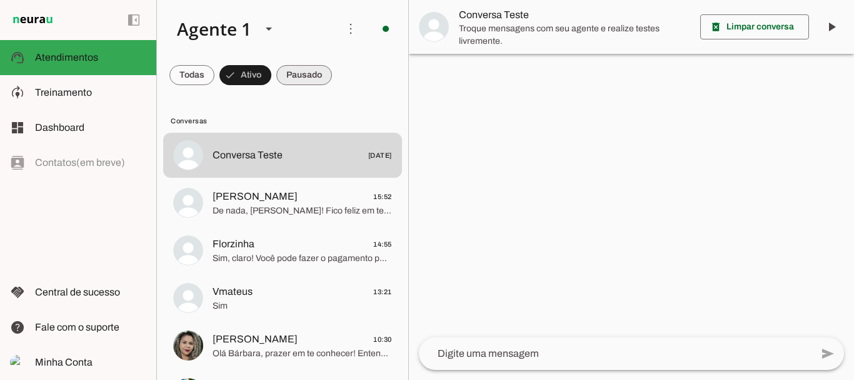
click at [309, 67] on span at bounding box center [304, 75] width 56 height 30
